Goal: Task Accomplishment & Management: Manage account settings

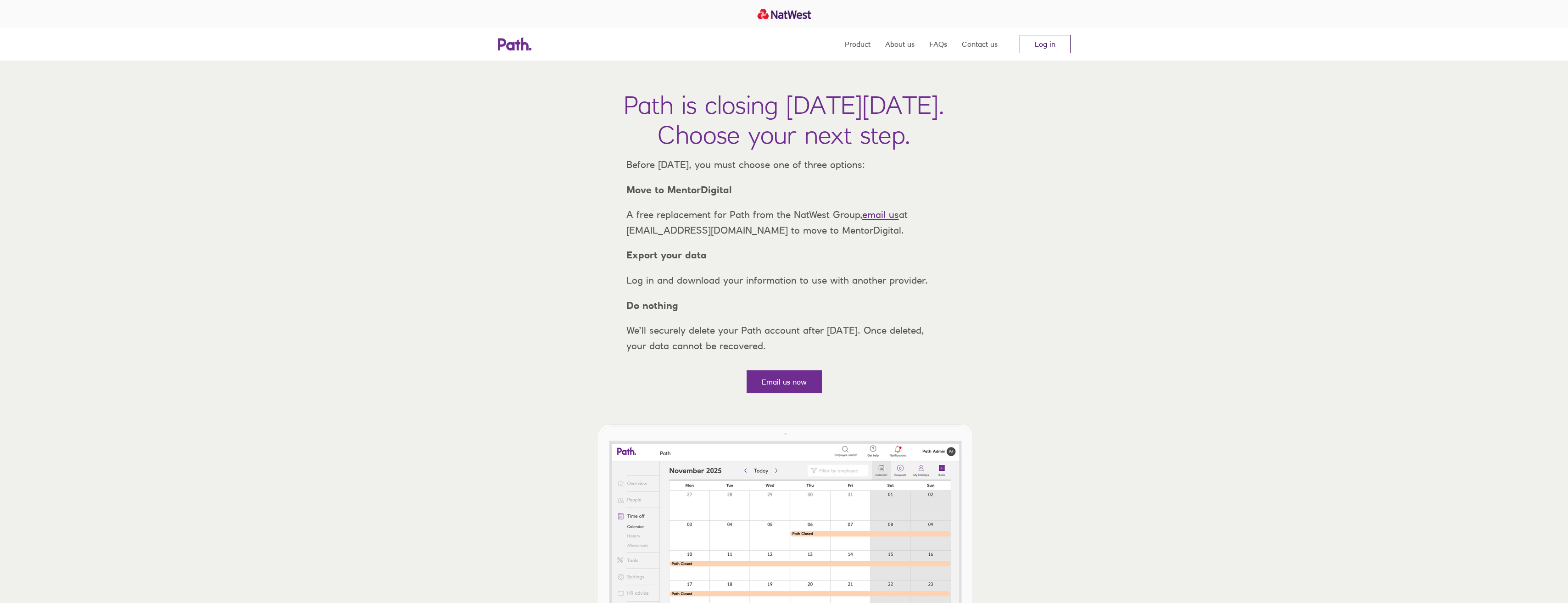
click at [1068, 47] on link "Log in" at bounding box center [1045, 44] width 51 height 18
click at [1032, 44] on link "Log in" at bounding box center [1045, 44] width 51 height 18
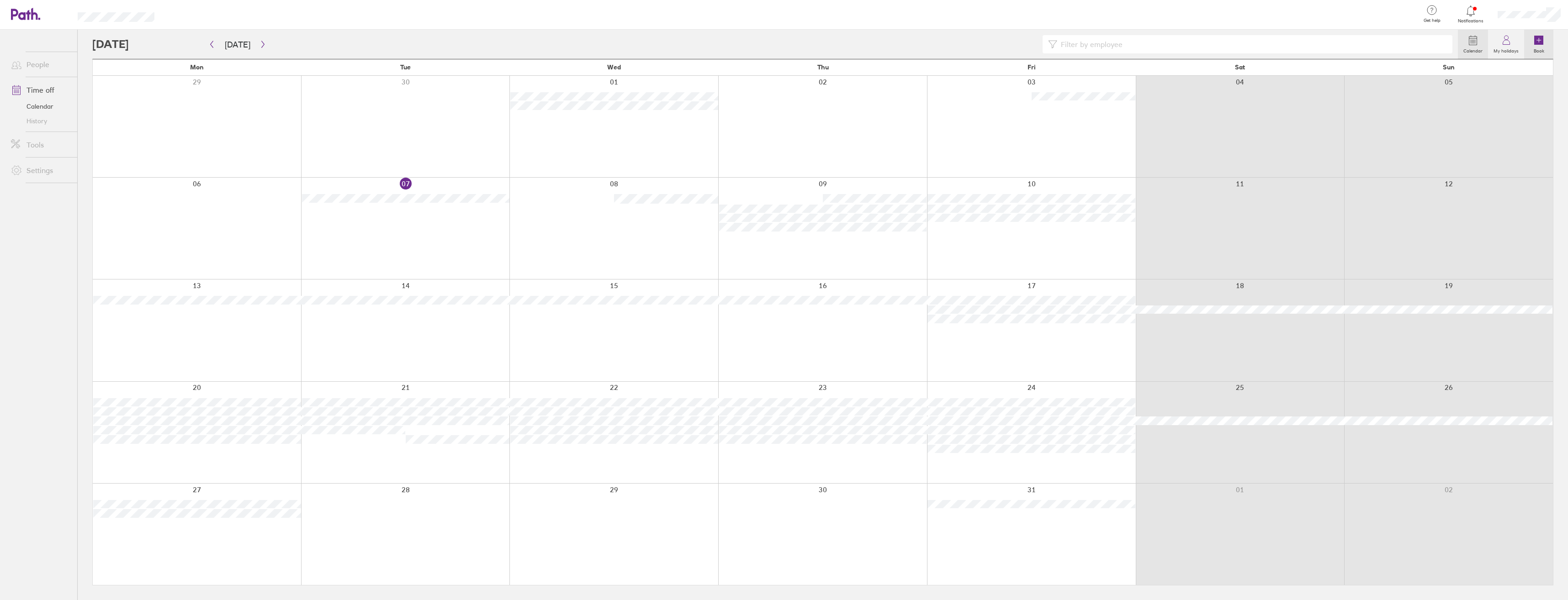
click at [1543, 41] on icon at bounding box center [1538, 40] width 9 height 9
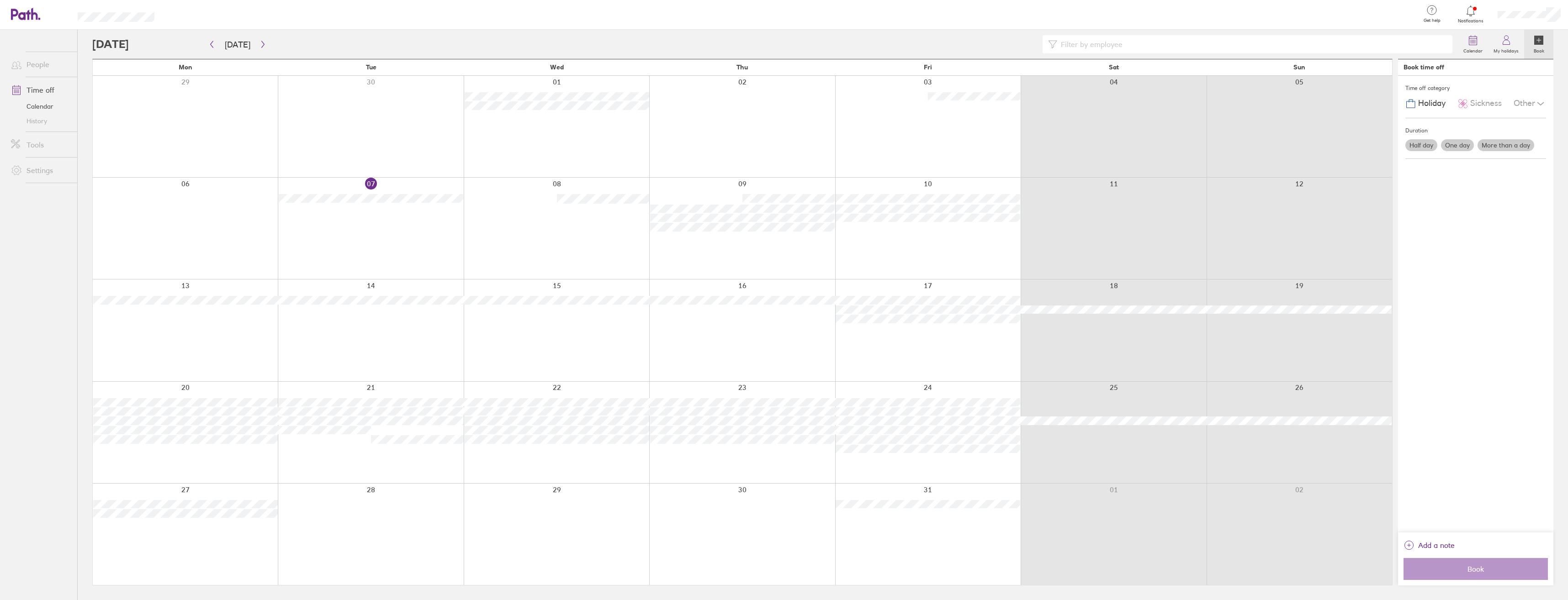
click at [1446, 103] on div "Holiday Sickness Other" at bounding box center [1475, 103] width 141 height 18
click at [1523, 104] on div "Other" at bounding box center [1530, 103] width 32 height 18
click at [1524, 98] on div "Other" at bounding box center [1530, 103] width 32 height 18
click at [1524, 100] on div "Other" at bounding box center [1530, 103] width 32 height 18
click at [1444, 143] on span "Parental" at bounding box center [1435, 142] width 31 height 10
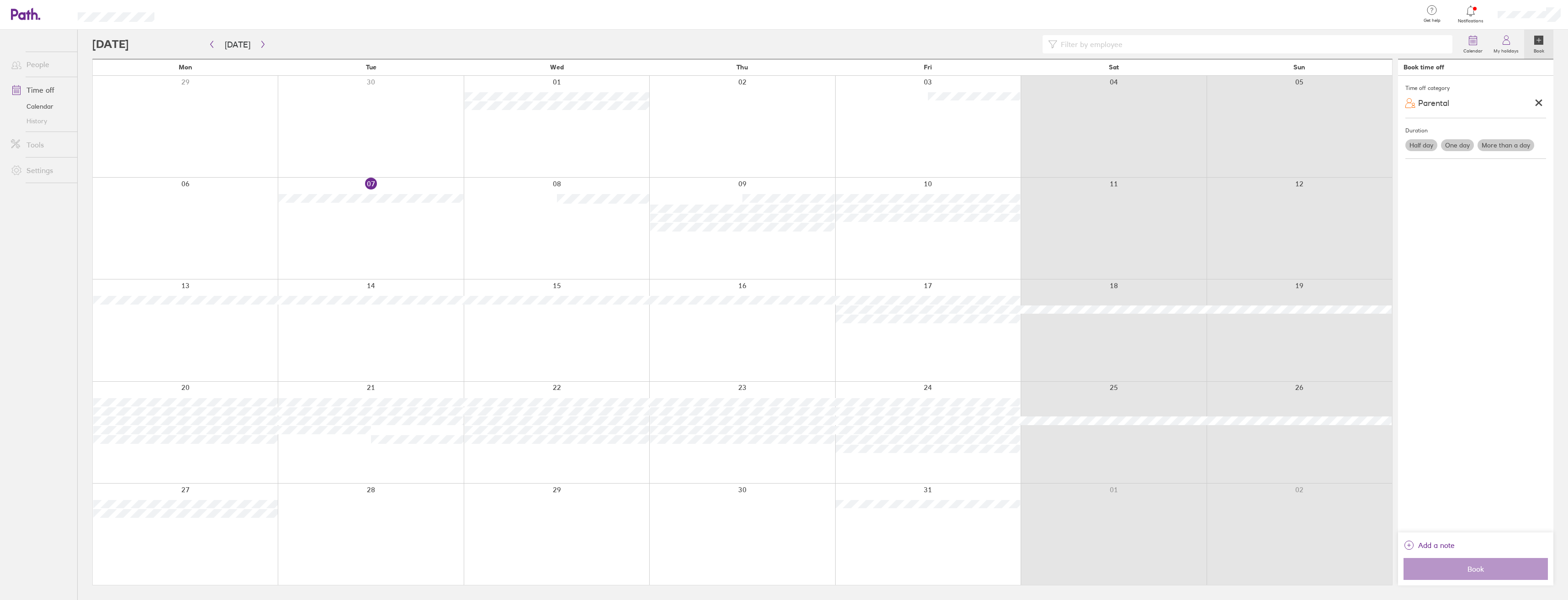
click at [1536, 105] on icon at bounding box center [1538, 103] width 5 height 5
click at [40, 68] on link "People" at bounding box center [40, 65] width 74 height 18
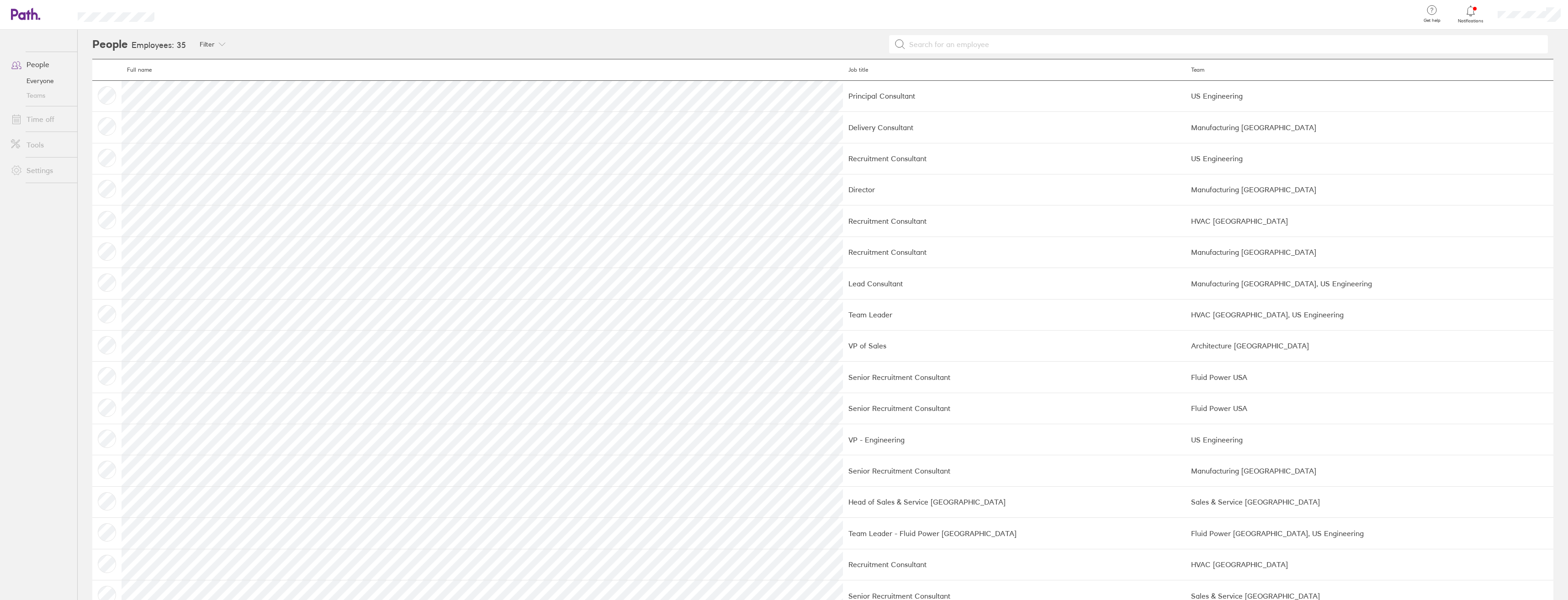
click at [45, 100] on link "Teams" at bounding box center [40, 96] width 74 height 15
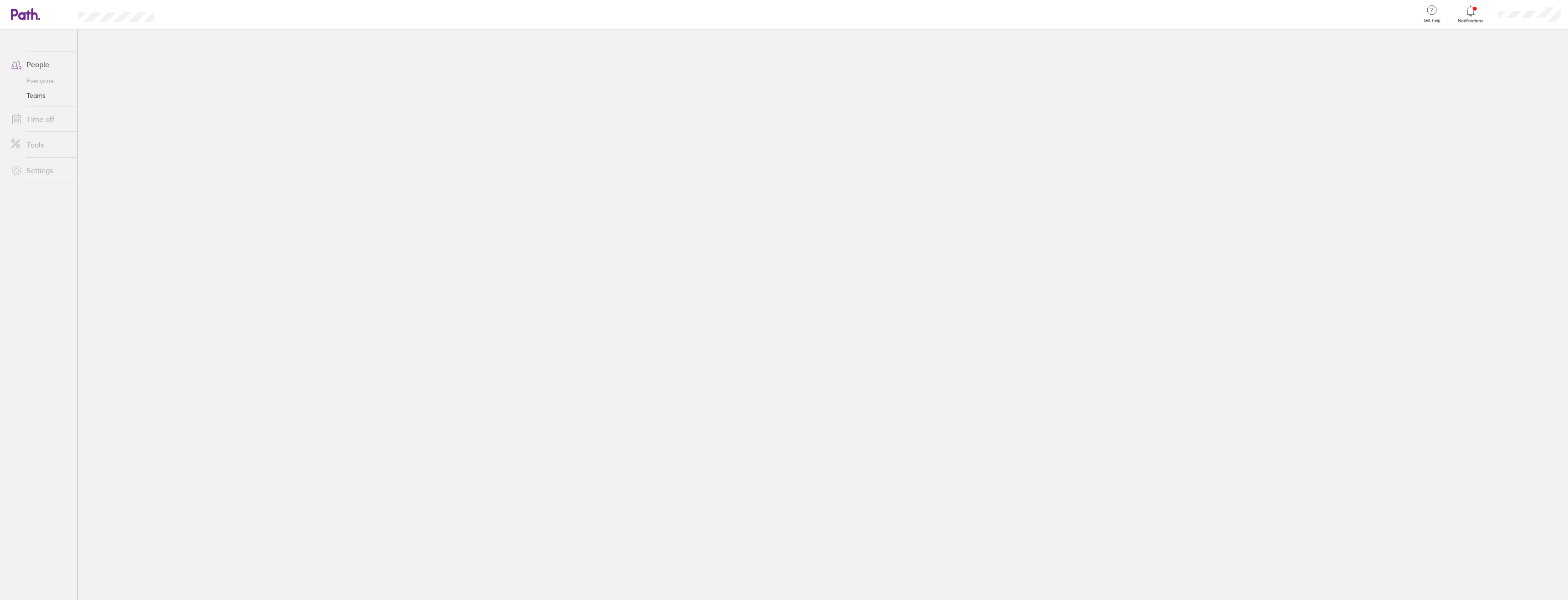
click at [43, 116] on link "Time off" at bounding box center [40, 119] width 74 height 18
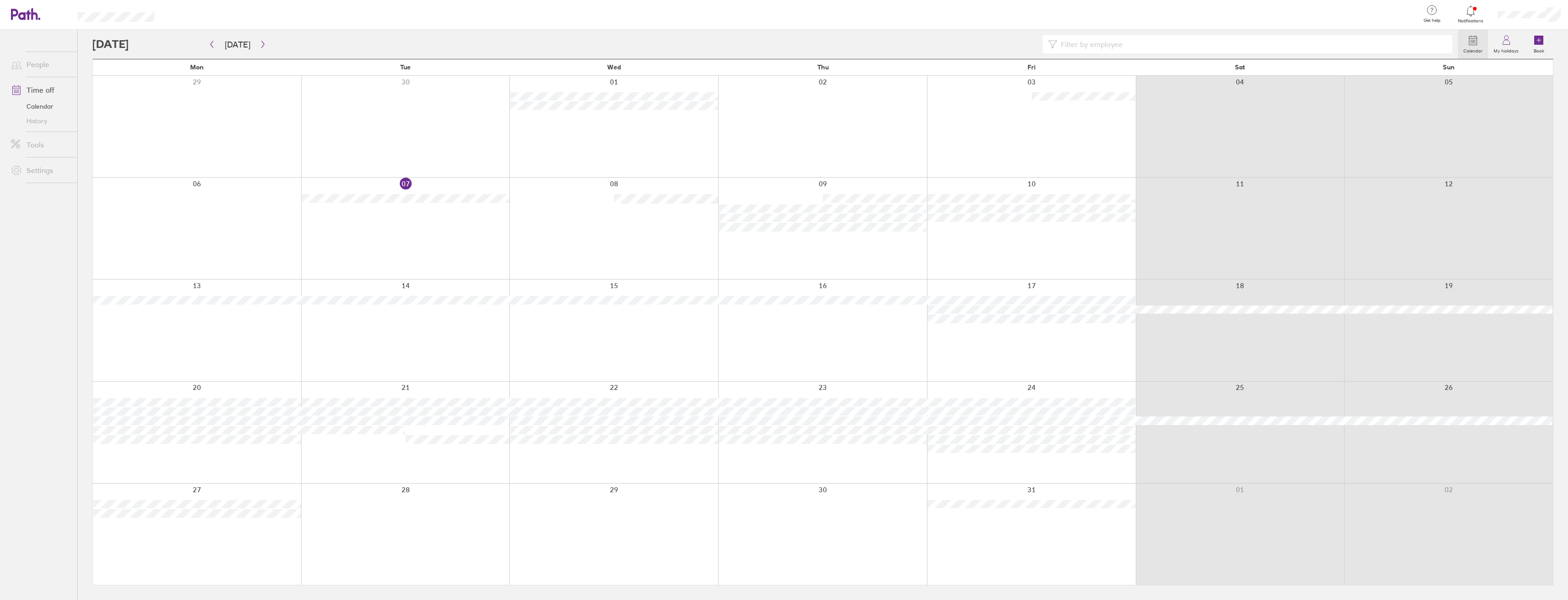
click at [1548, 22] on div at bounding box center [1529, 15] width 78 height 29
click at [1516, 36] on link "My profile" at bounding box center [1522, 41] width 91 height 23
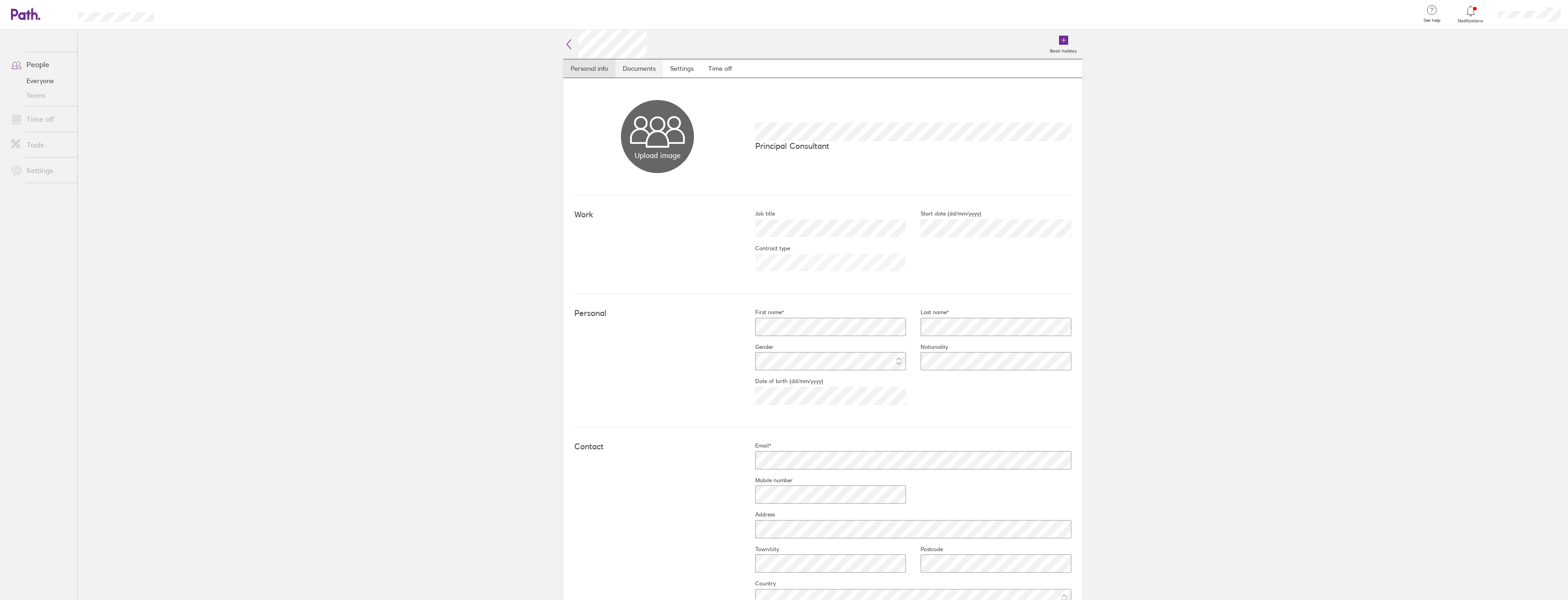
click at [630, 70] on link "Documents" at bounding box center [639, 69] width 47 height 18
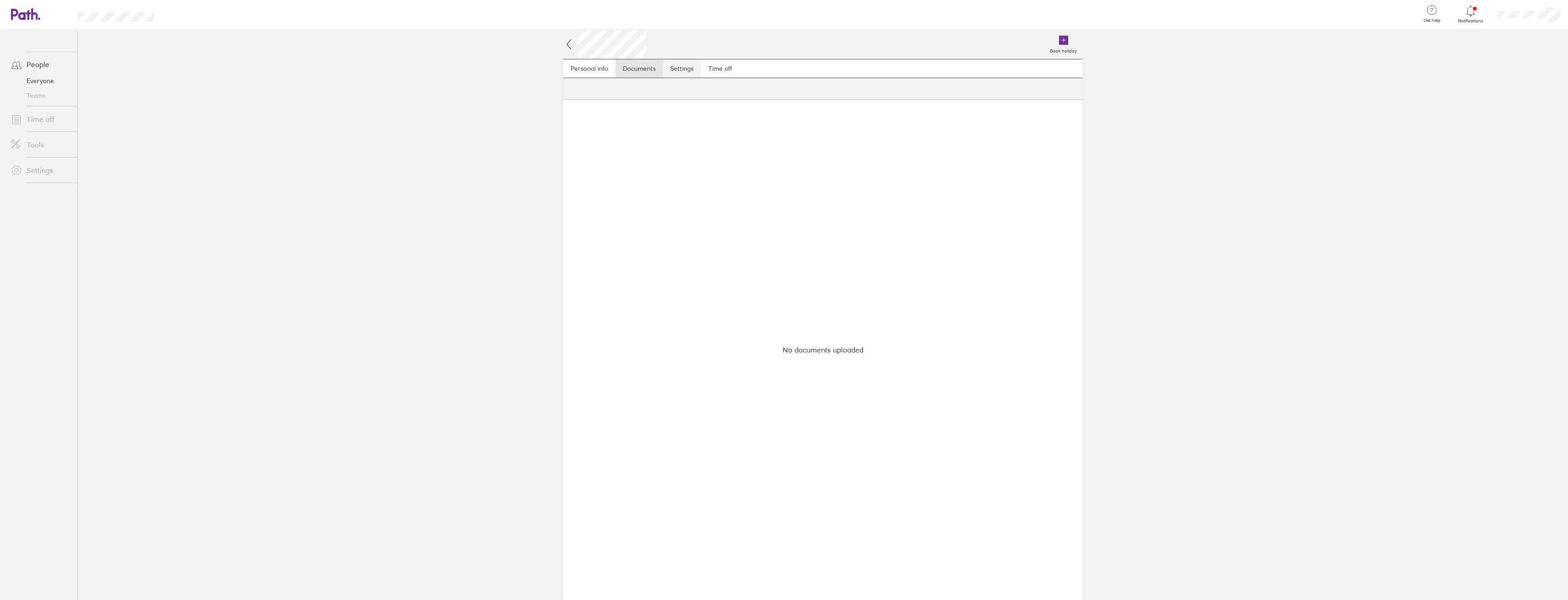
click at [680, 69] on link "Settings" at bounding box center [682, 69] width 38 height 18
click at [603, 69] on link "Personal info" at bounding box center [589, 69] width 52 height 18
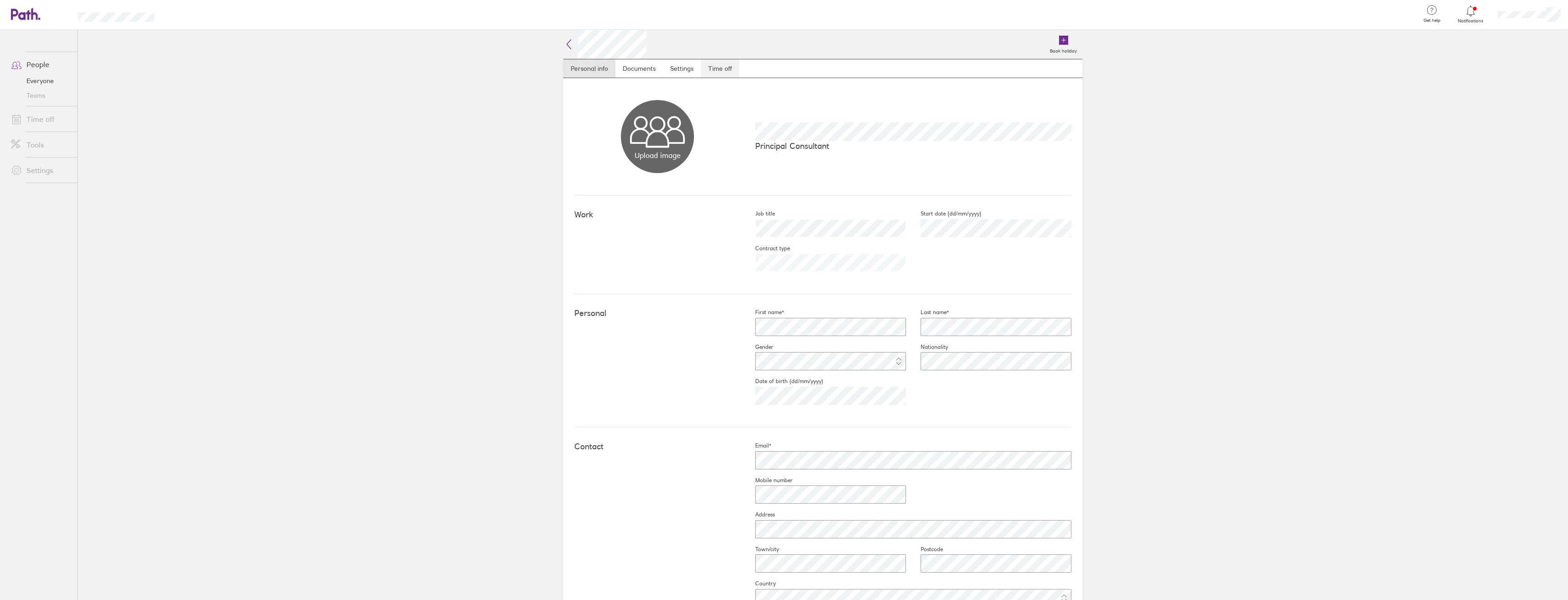
click at [721, 71] on link "Time off" at bounding box center [719, 69] width 38 height 18
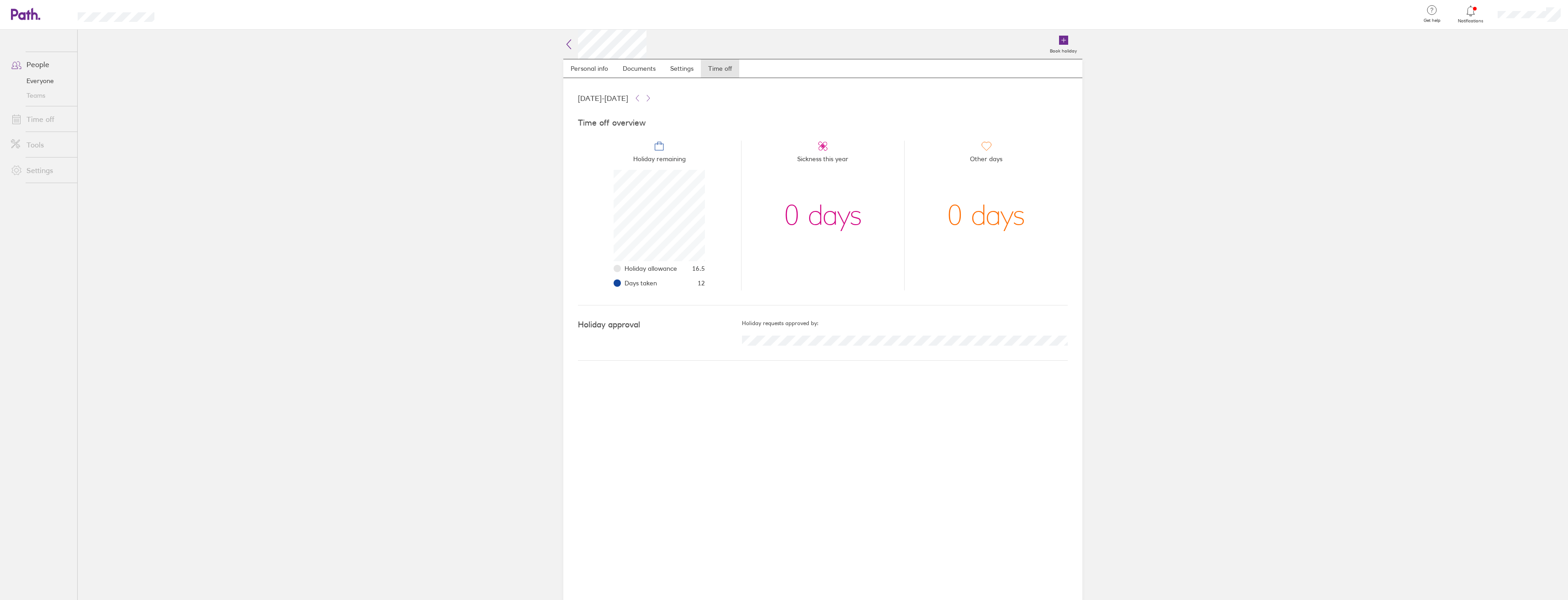
scroll to position [91, 91]
drag, startPoint x: 783, startPoint y: 215, endPoint x: 898, endPoint y: 226, distance: 115.5
click at [898, 226] on li "Sickness this year 0 days" at bounding box center [822, 215] width 164 height 150
drag, startPoint x: 1019, startPoint y: 223, endPoint x: 866, endPoint y: 197, distance: 155.2
click at [866, 197] on ul "Holiday remaining Holiday allowance 16.5 Days taken 12 Sickness this year 0 day…" at bounding box center [822, 212] width 490 height 157
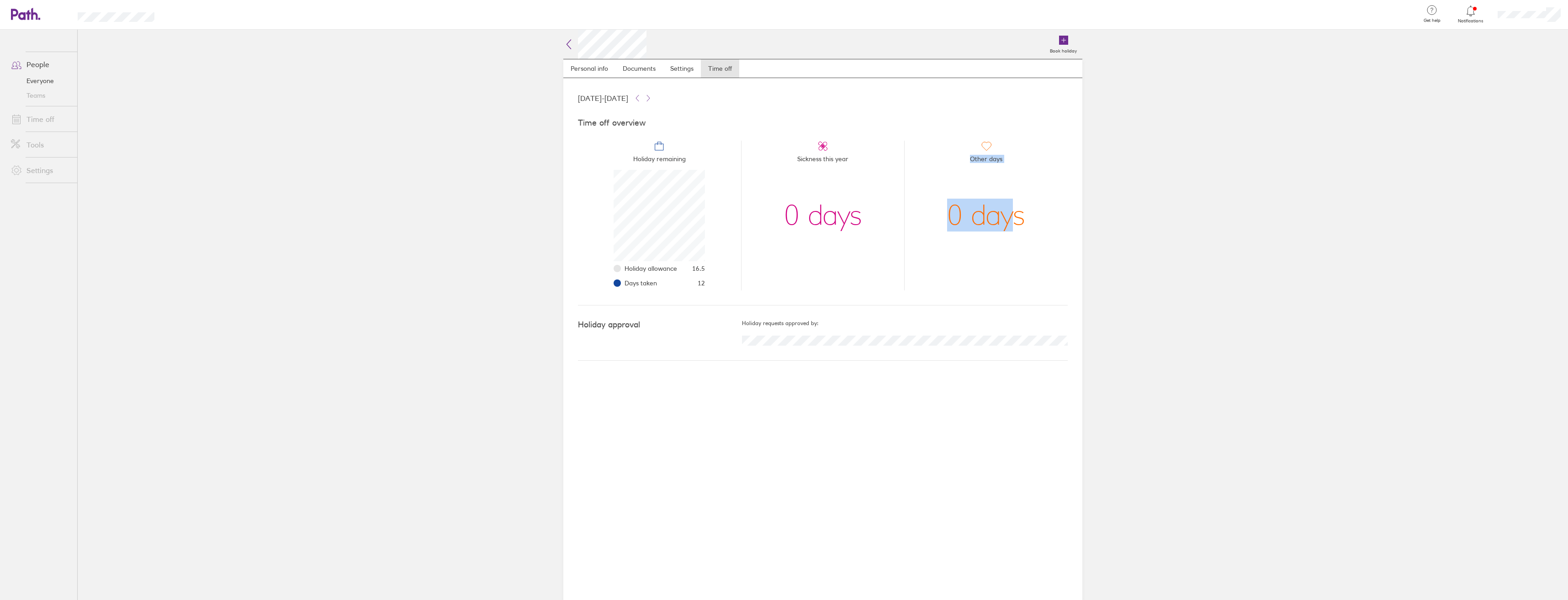
click at [997, 262] on li "Other days 0 days" at bounding box center [985, 215] width 164 height 150
click at [577, 44] on h2 at bounding box center [604, 44] width 83 height 29
click at [579, 68] on link "Personal info" at bounding box center [589, 69] width 52 height 18
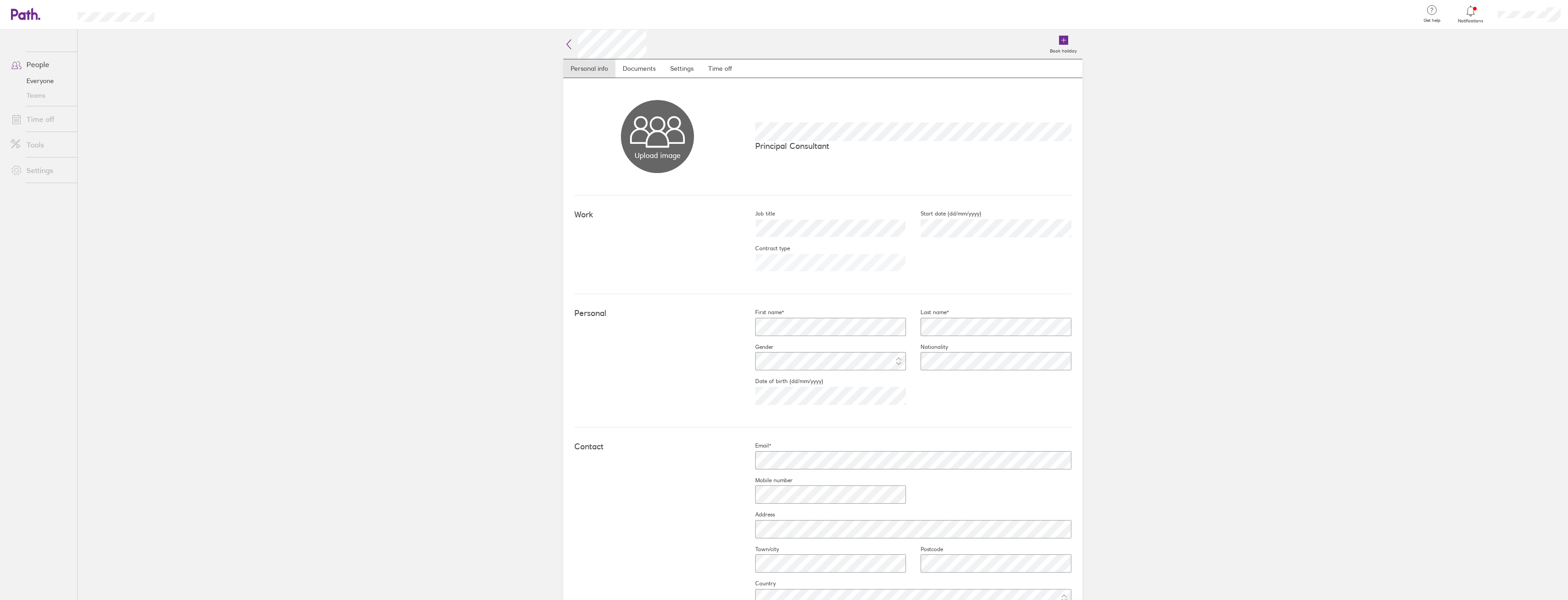
click at [566, 44] on icon at bounding box center [569, 44] width 11 height 11
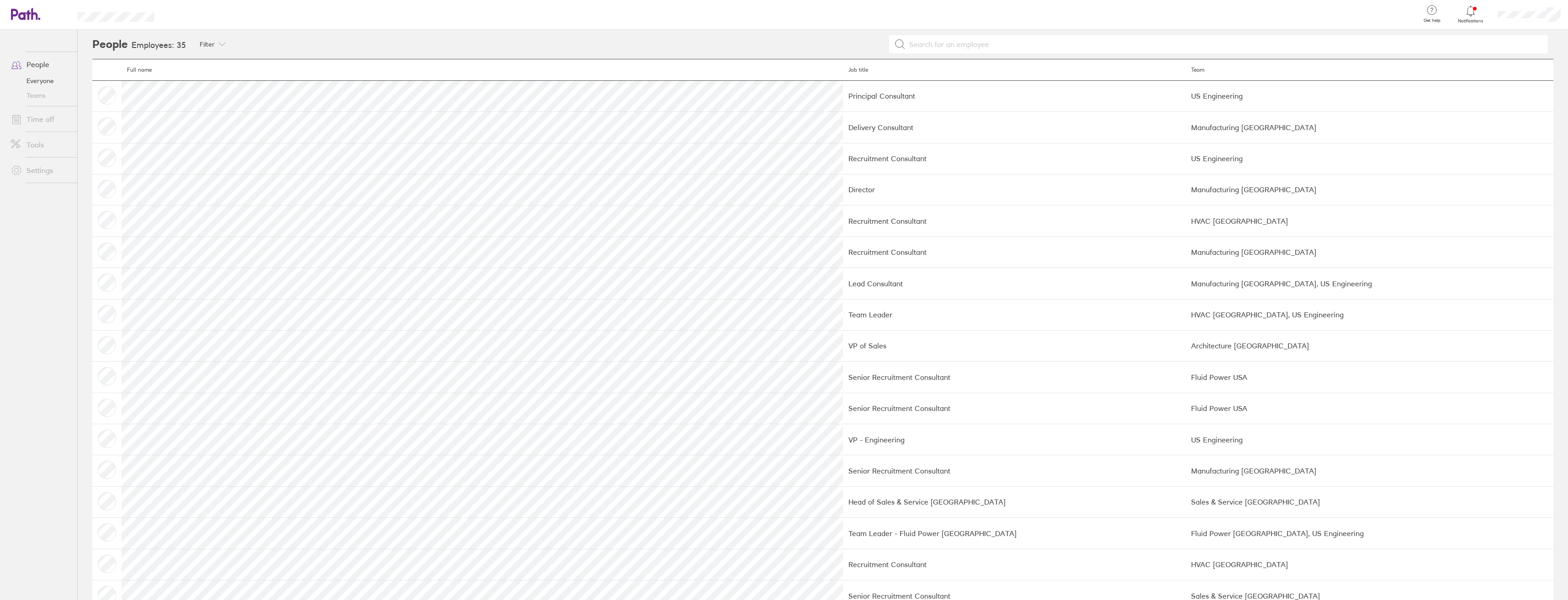
click at [31, 122] on link "Time off" at bounding box center [40, 119] width 74 height 18
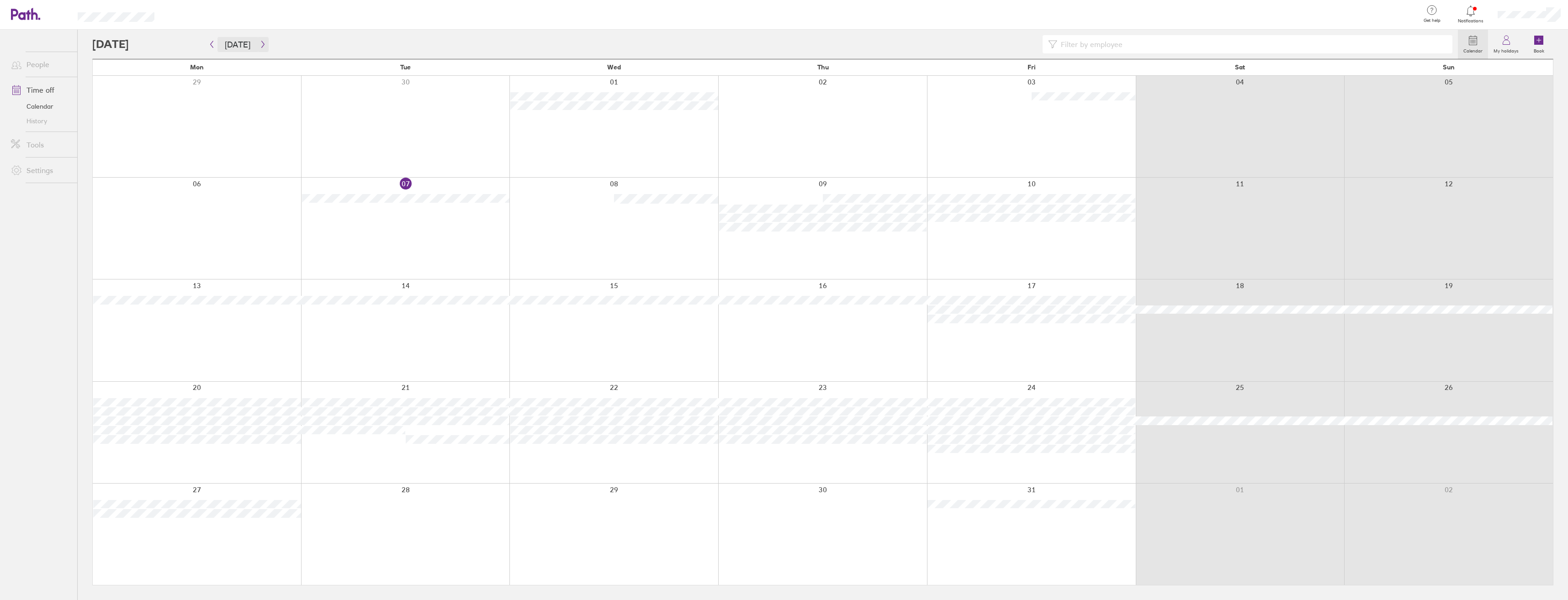
click at [256, 46] on span "[DATE]" at bounding box center [237, 44] width 62 height 15
click at [257, 46] on button "button" at bounding box center [263, 44] width 12 height 15
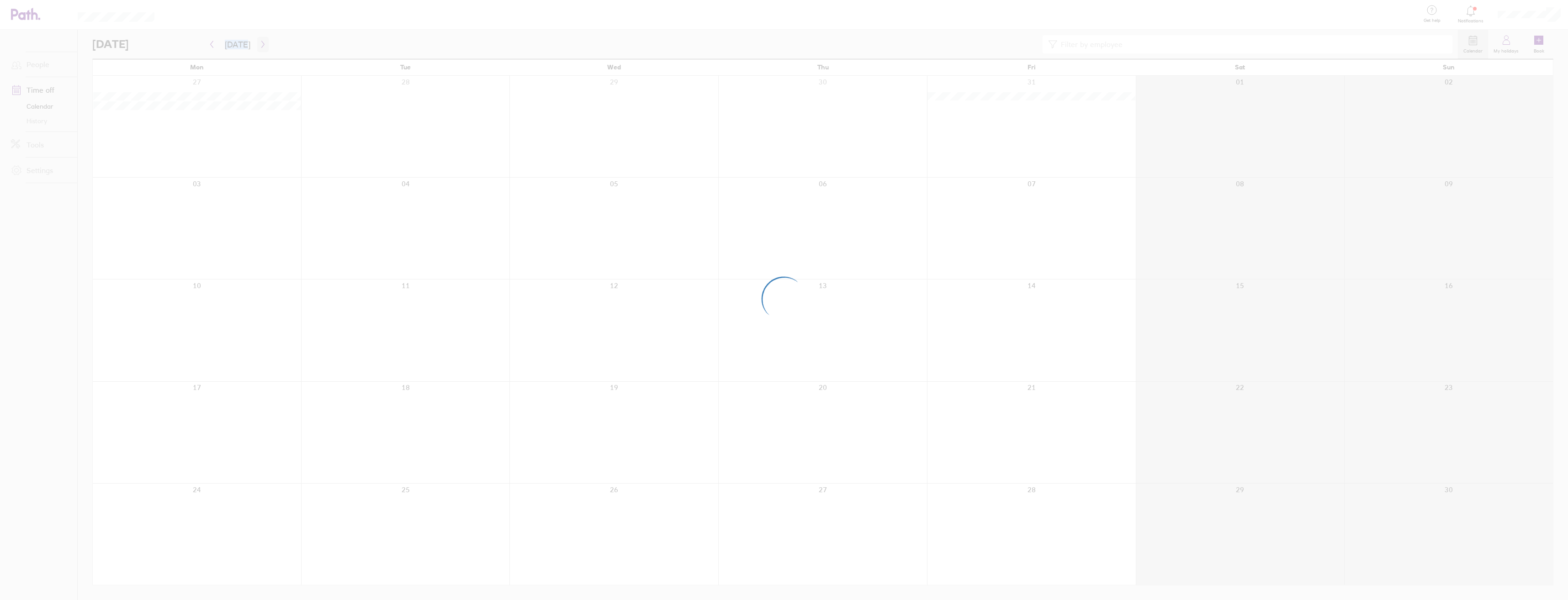
click at [256, 46] on div at bounding box center [784, 300] width 1568 height 600
drag, startPoint x: 256, startPoint y: 46, endPoint x: 373, endPoint y: 41, distance: 117.1
click at [373, 41] on div at bounding box center [784, 300] width 1568 height 600
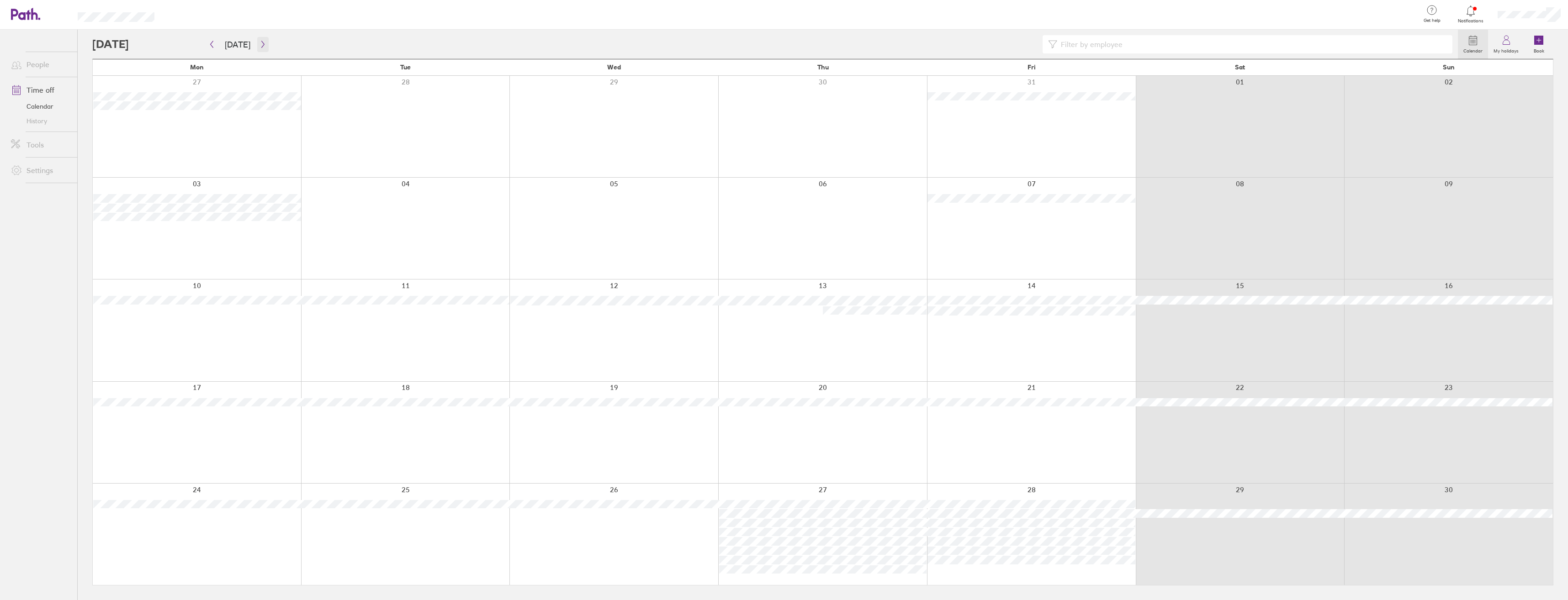
click at [257, 45] on button "button" at bounding box center [263, 44] width 12 height 15
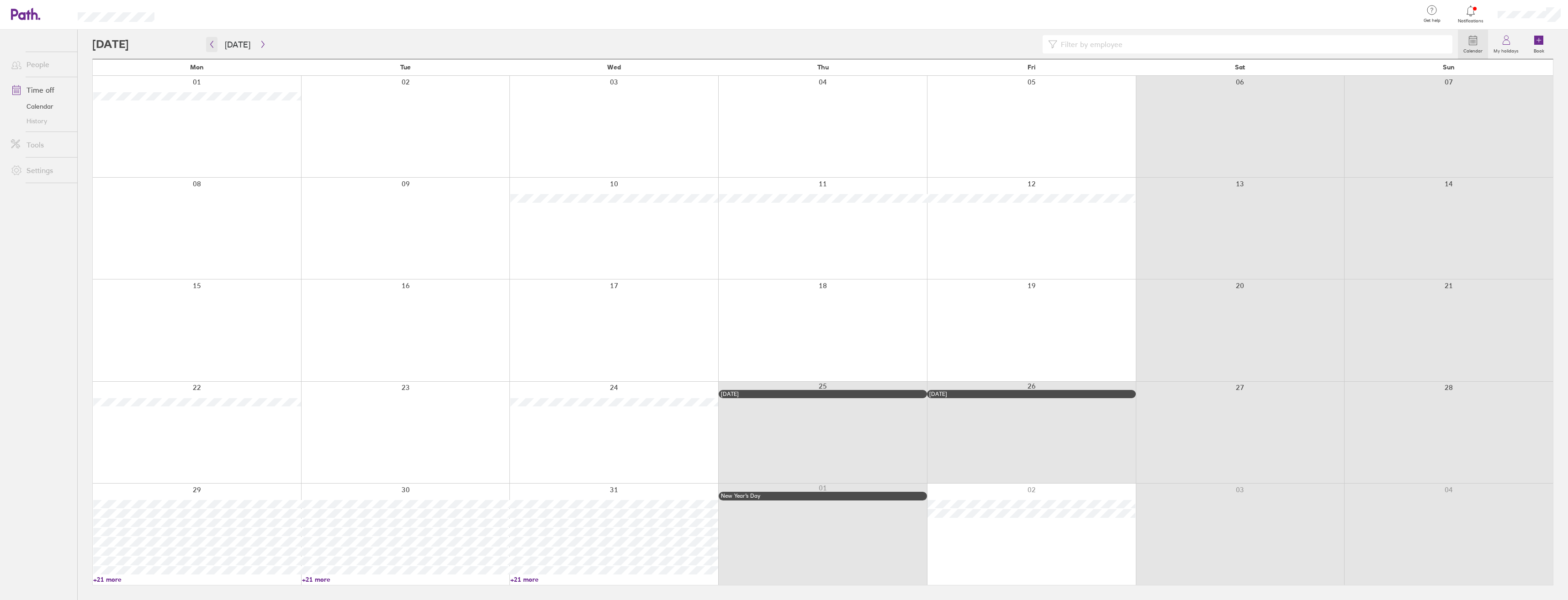
click at [208, 41] on icon "button" at bounding box center [211, 44] width 7 height 7
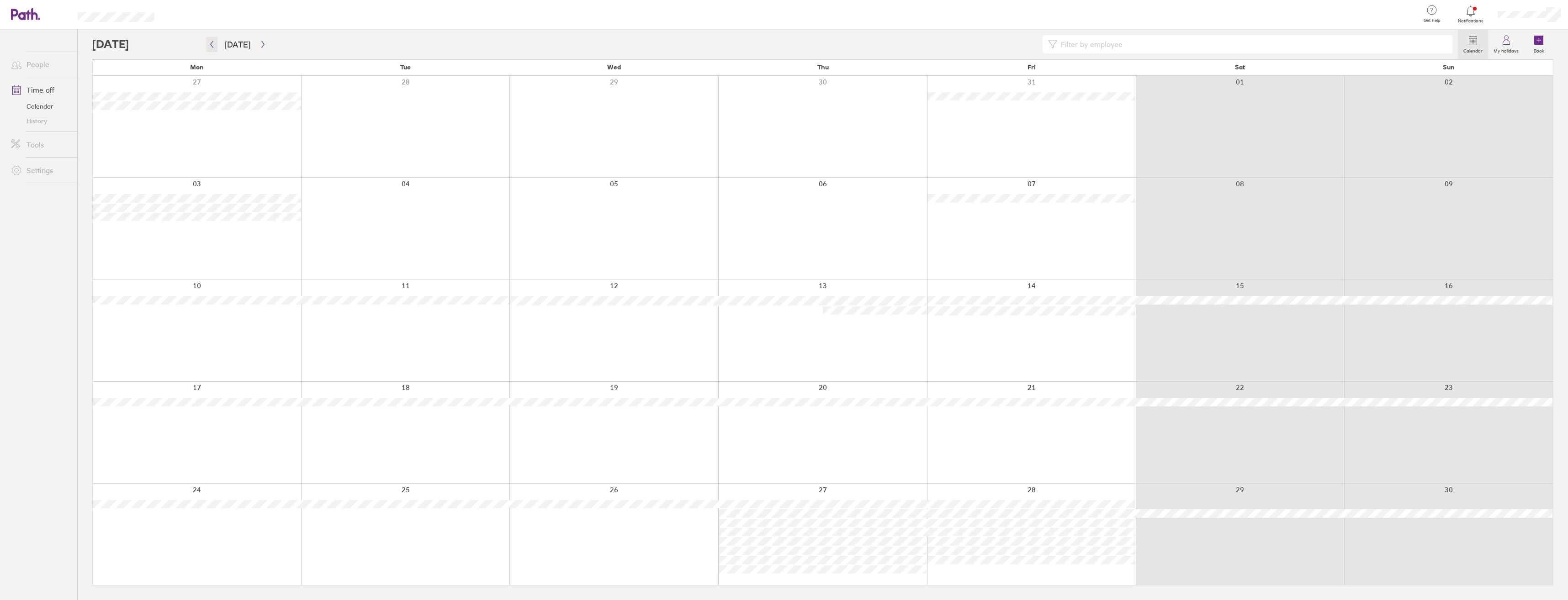
click at [209, 44] on icon "button" at bounding box center [211, 44] width 7 height 7
click at [1010, 535] on div at bounding box center [1031, 534] width 209 height 102
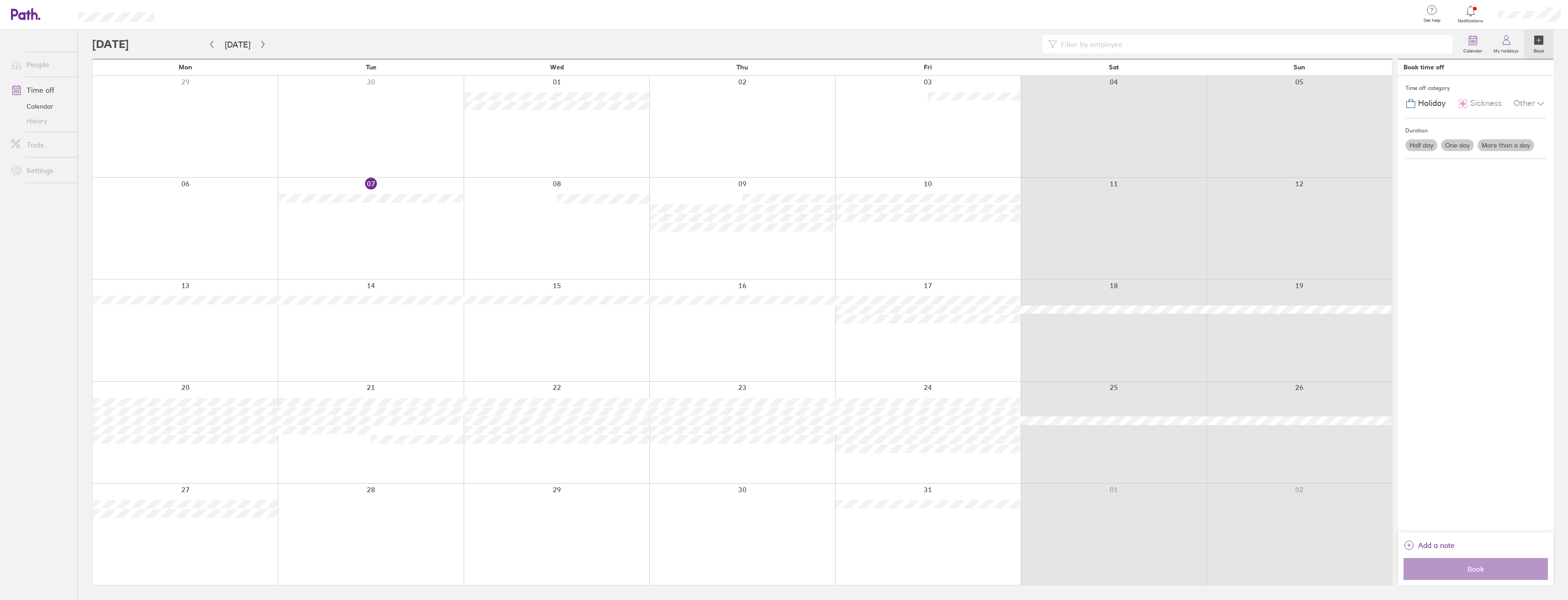
click at [1454, 142] on label "One day" at bounding box center [1457, 145] width 33 height 12
click at [0, 0] on input "One day" at bounding box center [0, 0] width 0 height 0
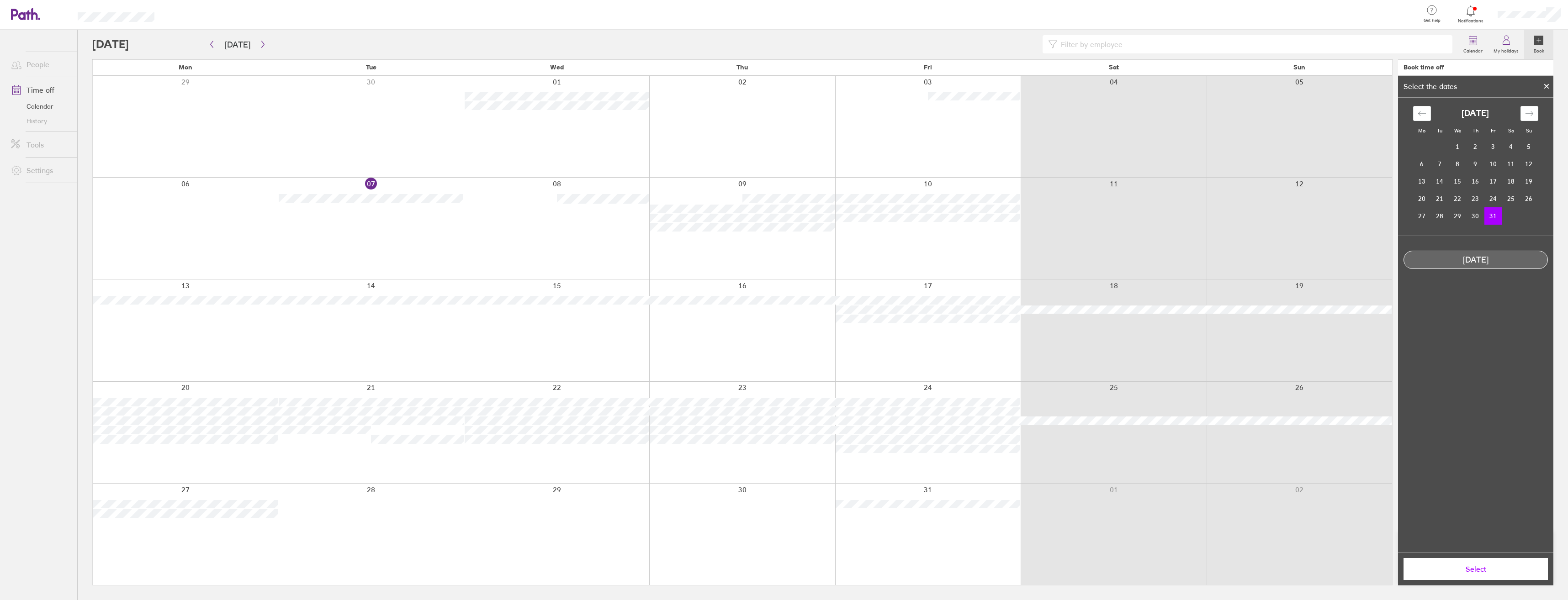
click at [1502, 563] on button "Select" at bounding box center [1475, 569] width 144 height 22
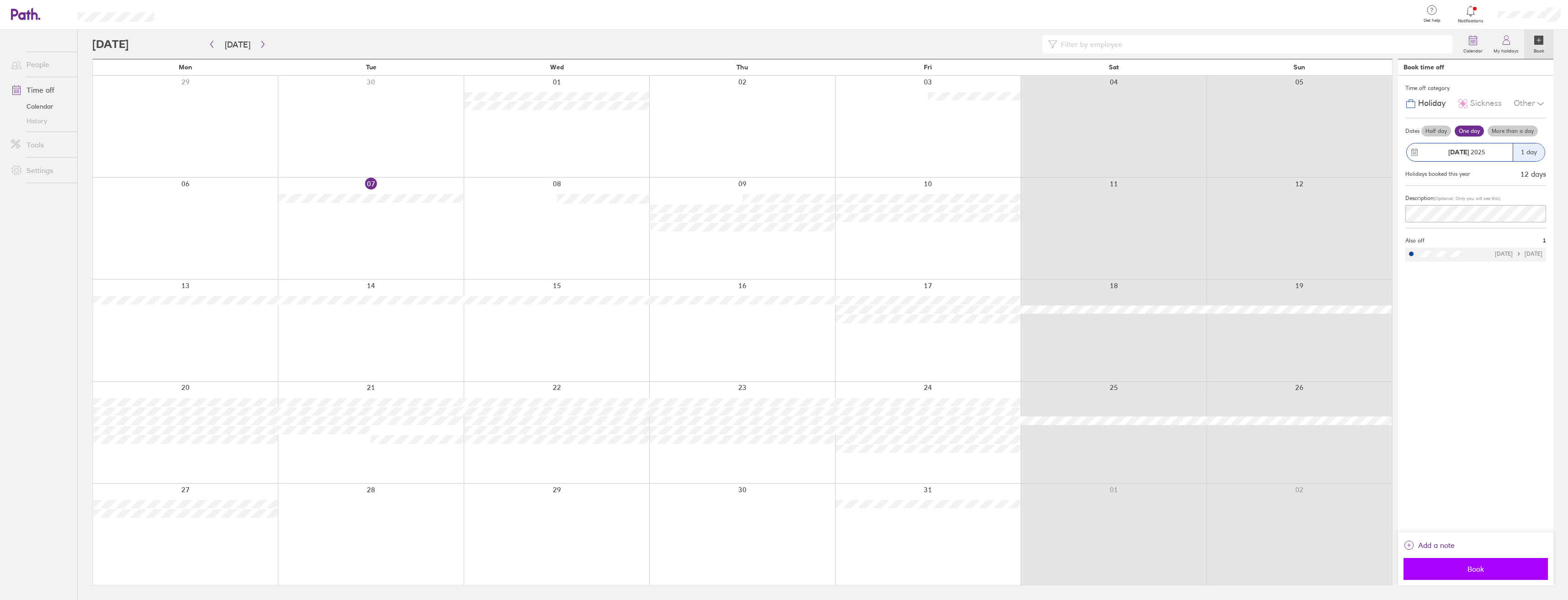
click at [1515, 570] on span "Book" at bounding box center [1475, 569] width 131 height 9
